Goal: Transaction & Acquisition: Purchase product/service

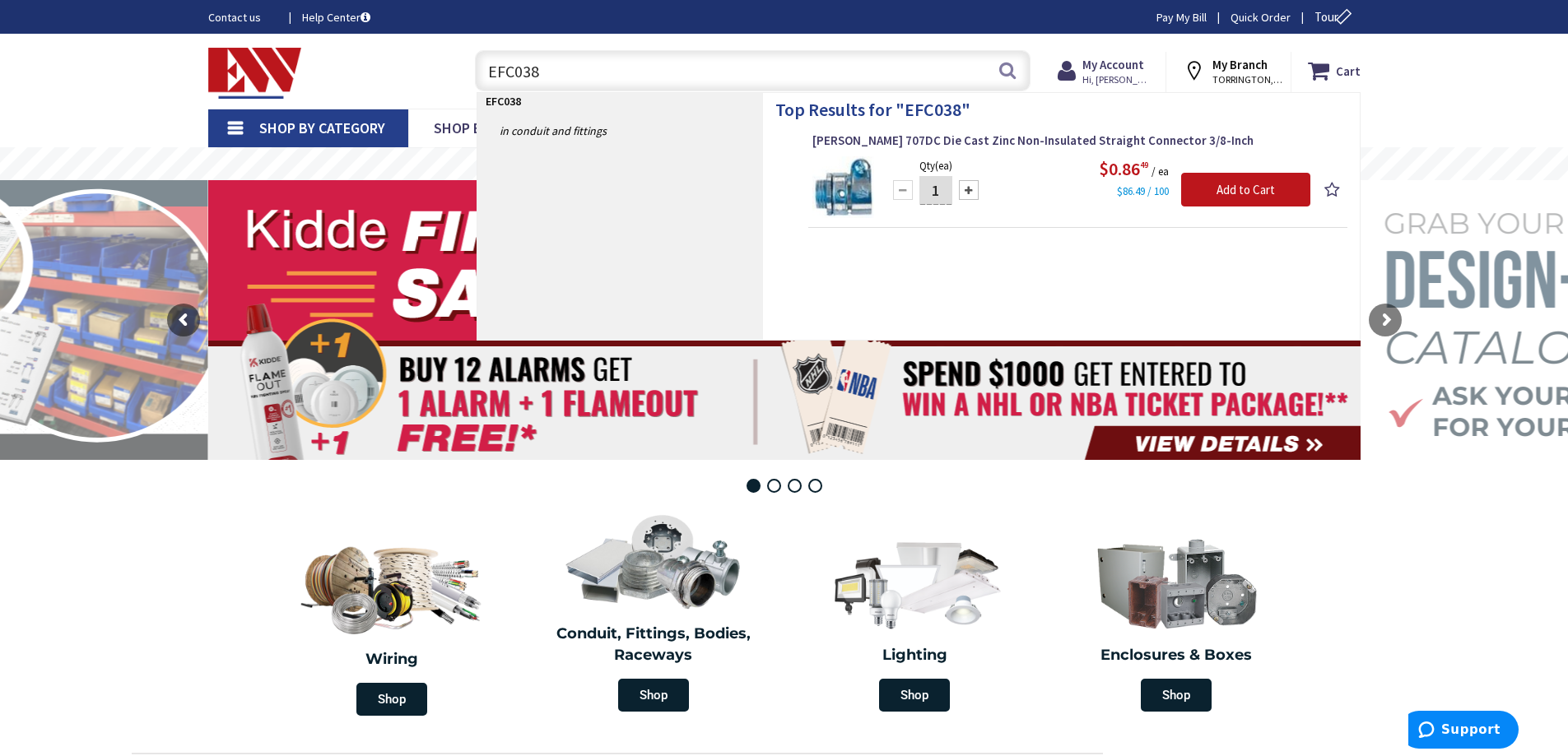
type input "EFC038"
click at [976, 157] on div "Qty (ea) 1 Please select a quantity" at bounding box center [936, 187] width 99 height 62
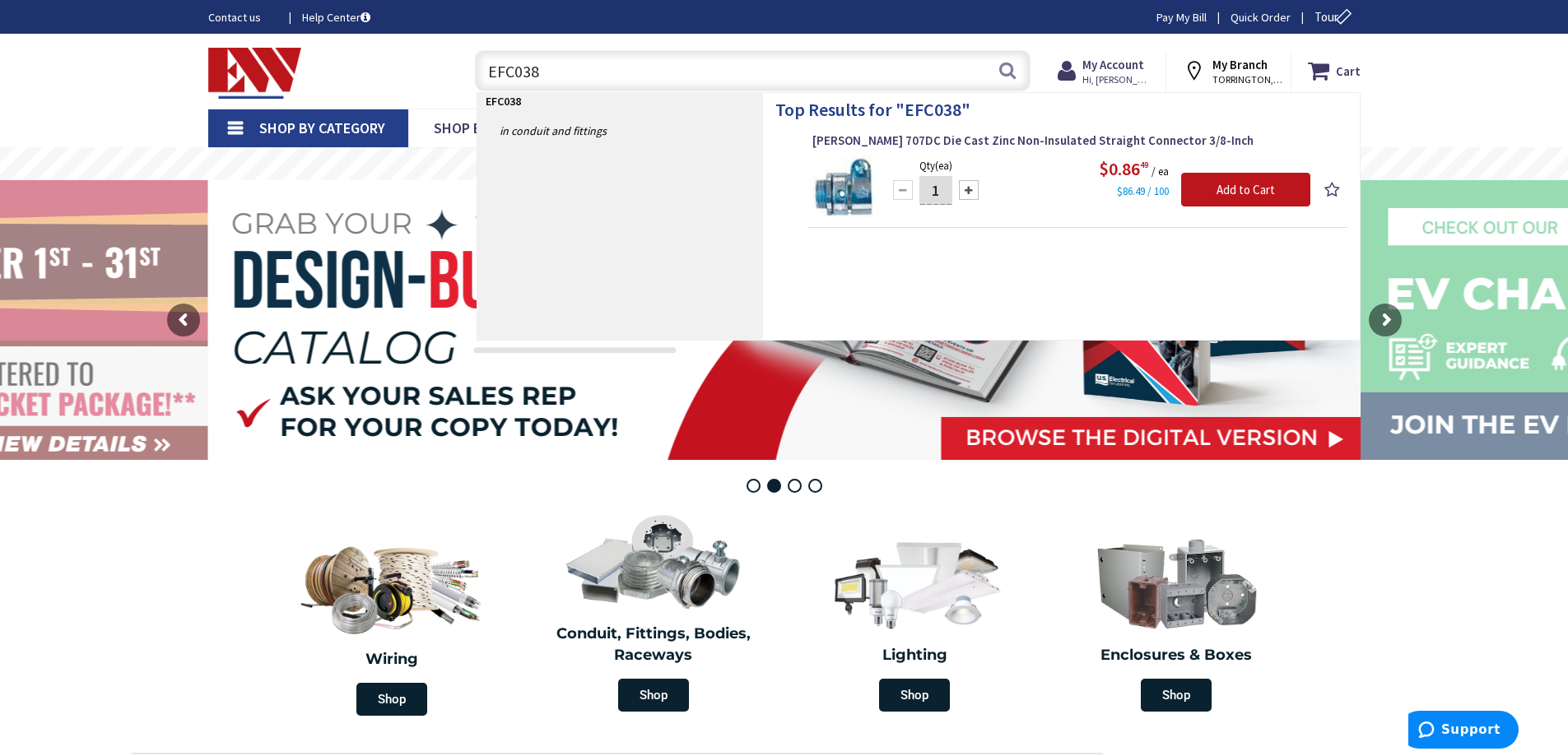
drag, startPoint x: 598, startPoint y: 69, endPoint x: 421, endPoint y: 65, distance: 177.0
click at [421, 65] on div "Toggle Nav EFC038 EFC038 Search Cart My Cart Close" at bounding box center [784, 71] width 1177 height 55
click at [809, 83] on input "EFC038" at bounding box center [752, 70] width 555 height 41
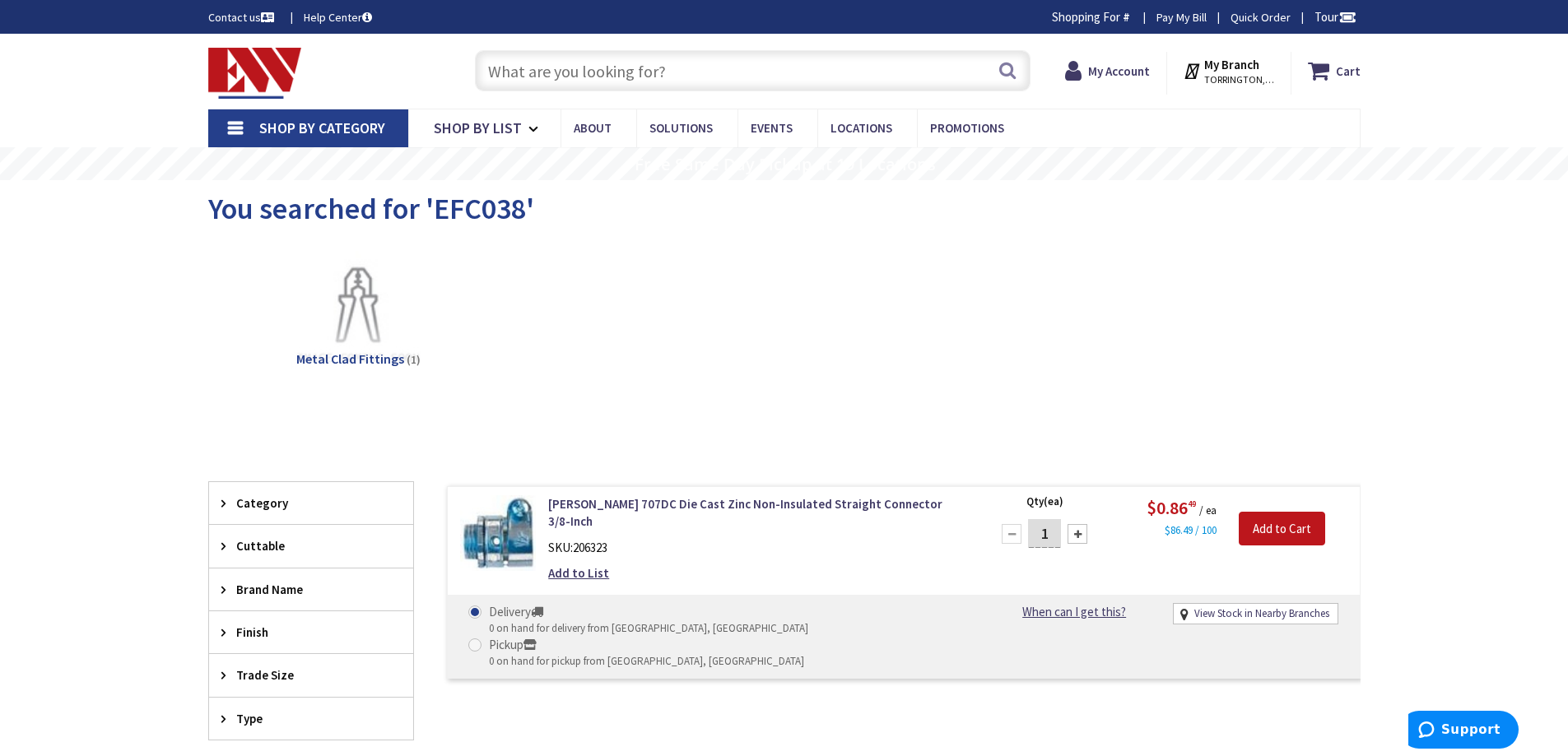
click at [699, 61] on input "text" at bounding box center [752, 70] width 555 height 41
